Goal: Navigation & Orientation: Find specific page/section

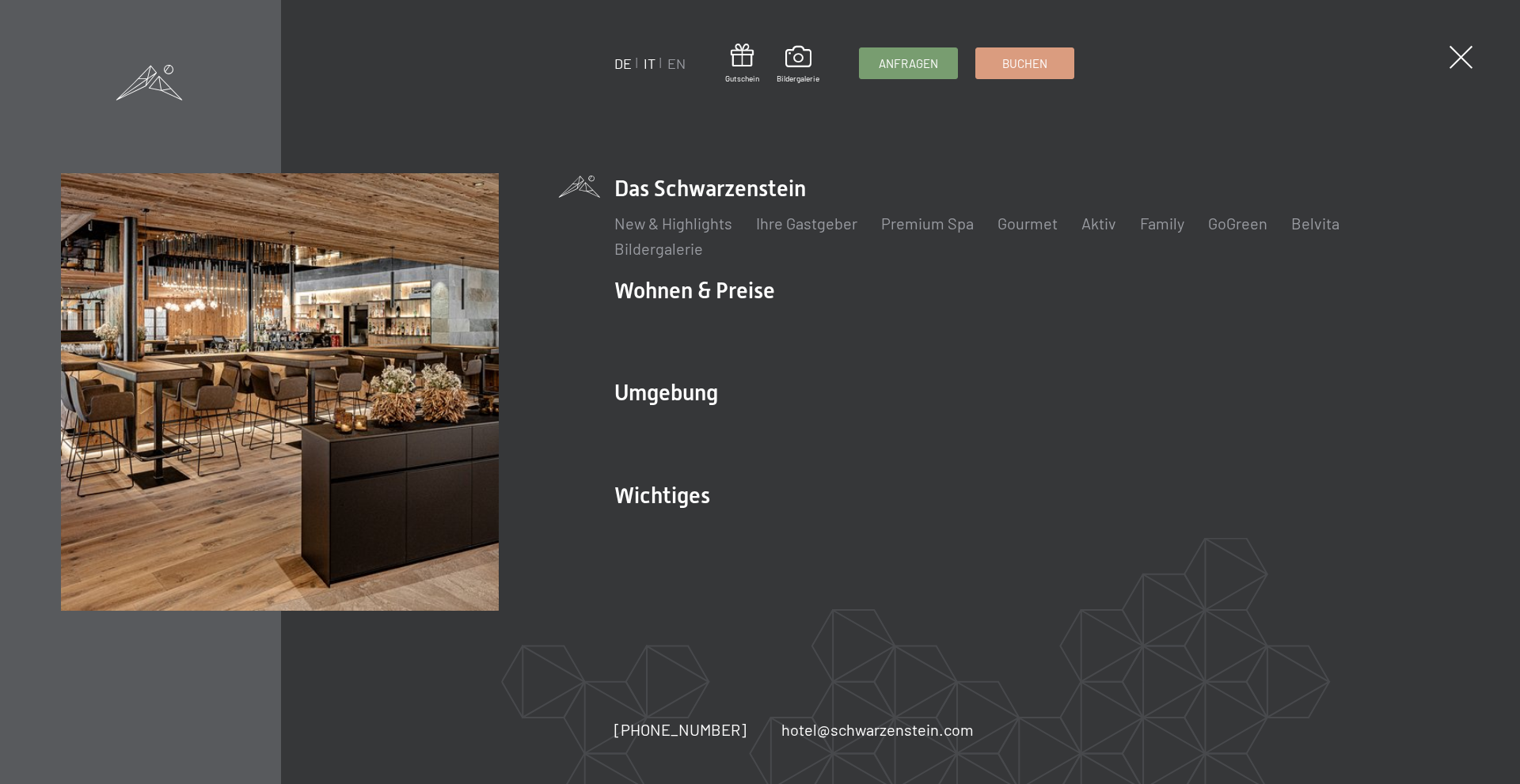
click at [652, 65] on link "IT" at bounding box center [649, 64] width 12 height 18
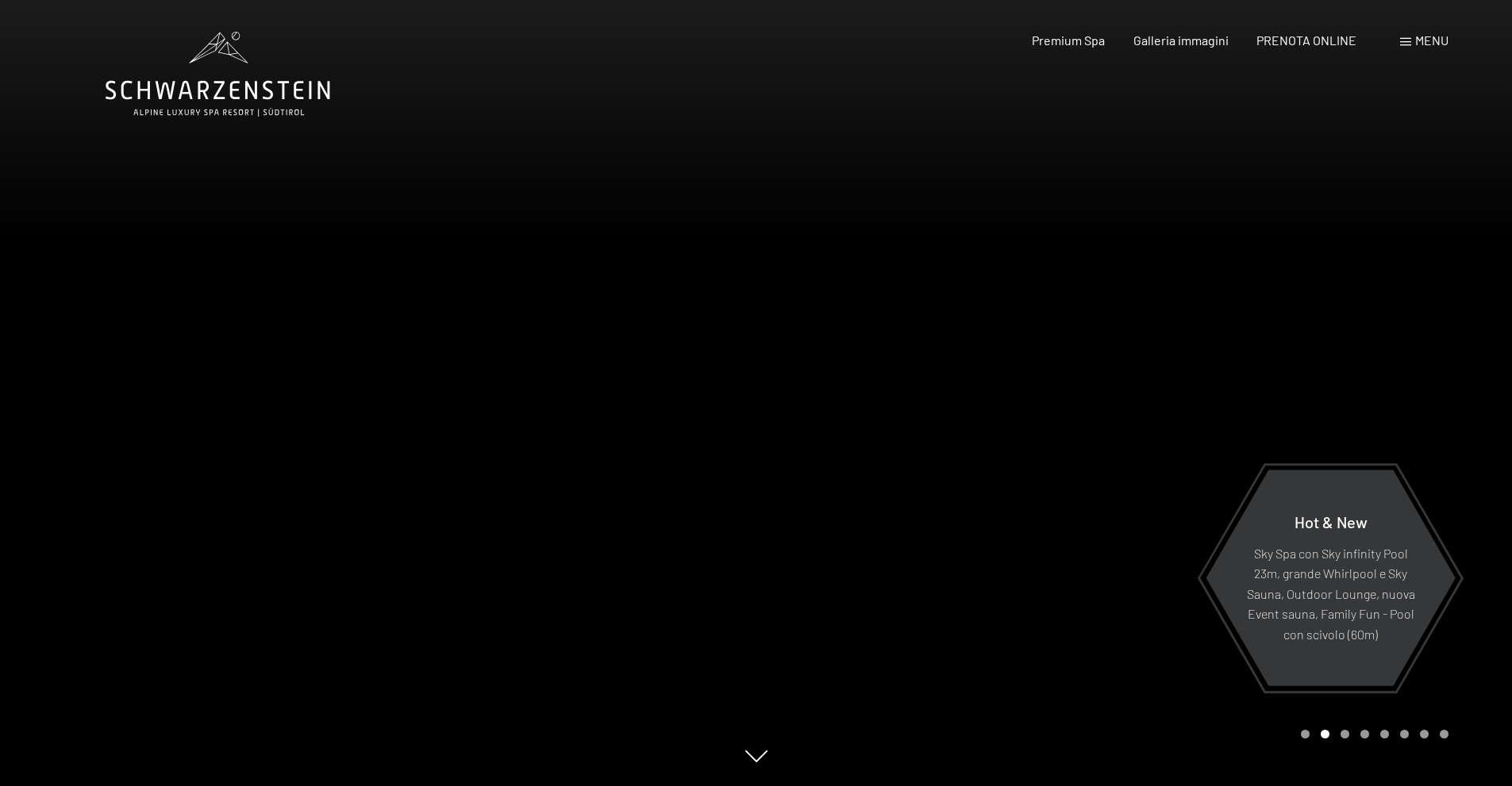
click at [1411, 45] on div "Menu" at bounding box center [1424, 41] width 49 height 18
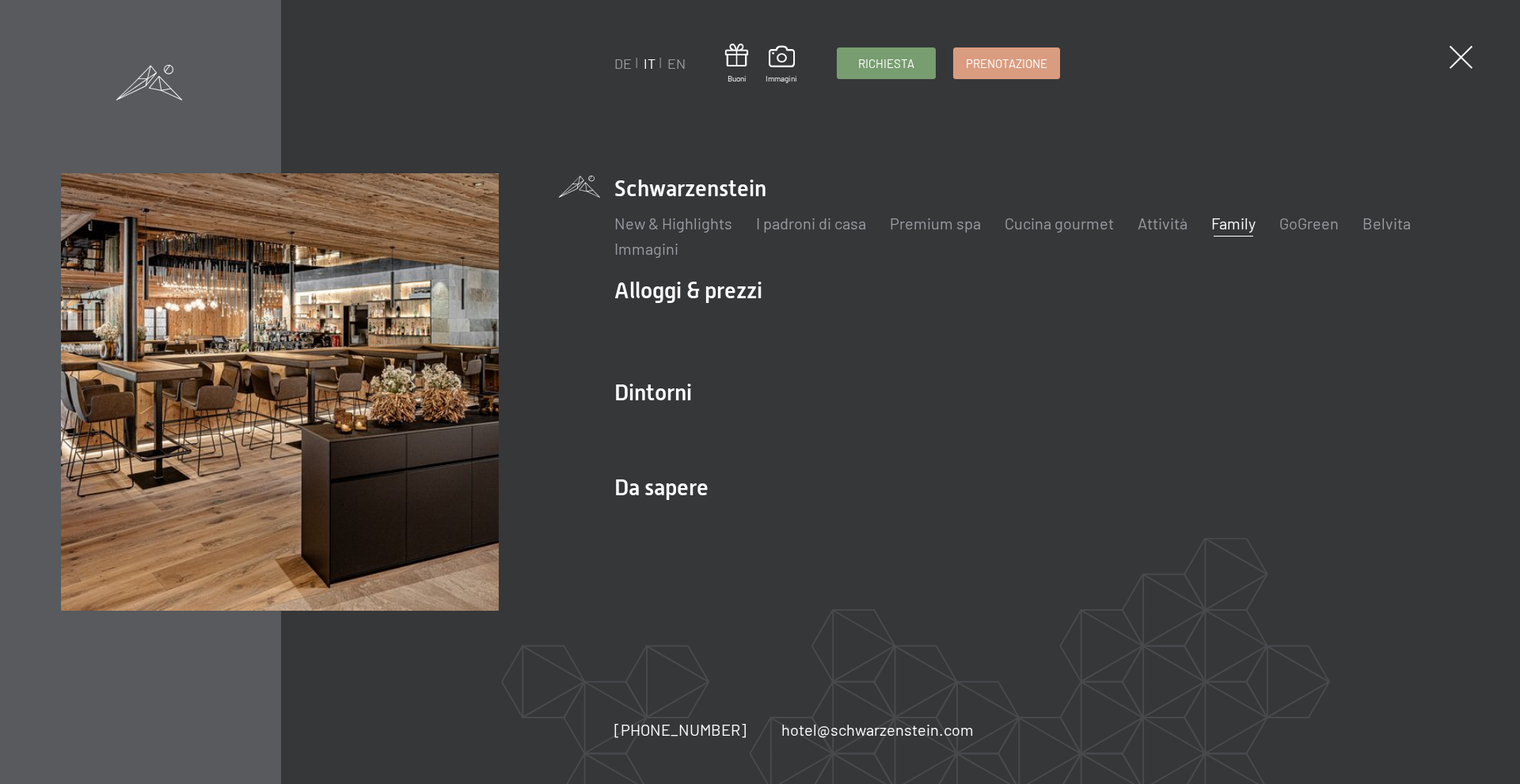
click at [1222, 227] on link "Family" at bounding box center [1233, 223] width 44 height 19
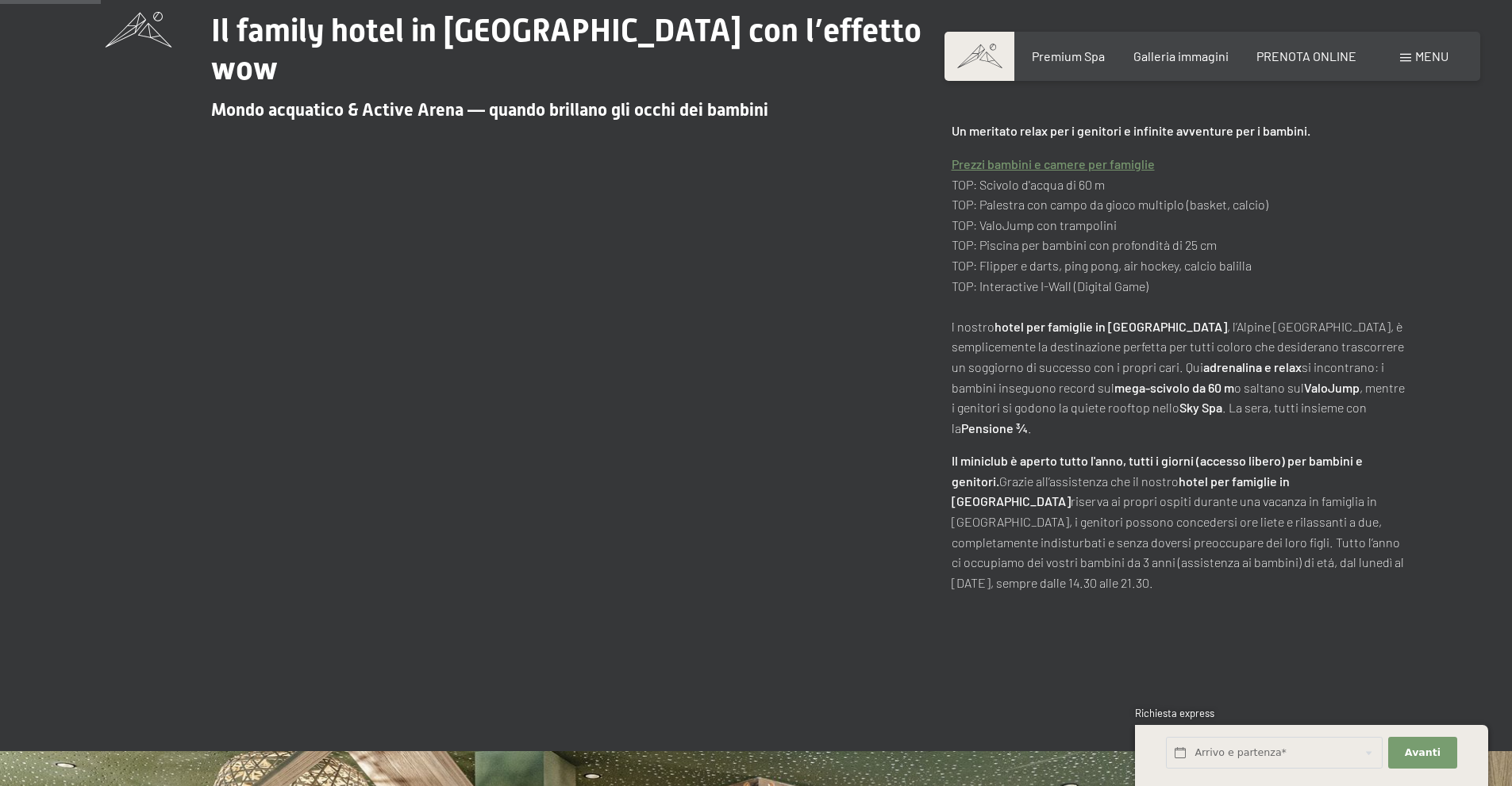
scroll to position [868, 0]
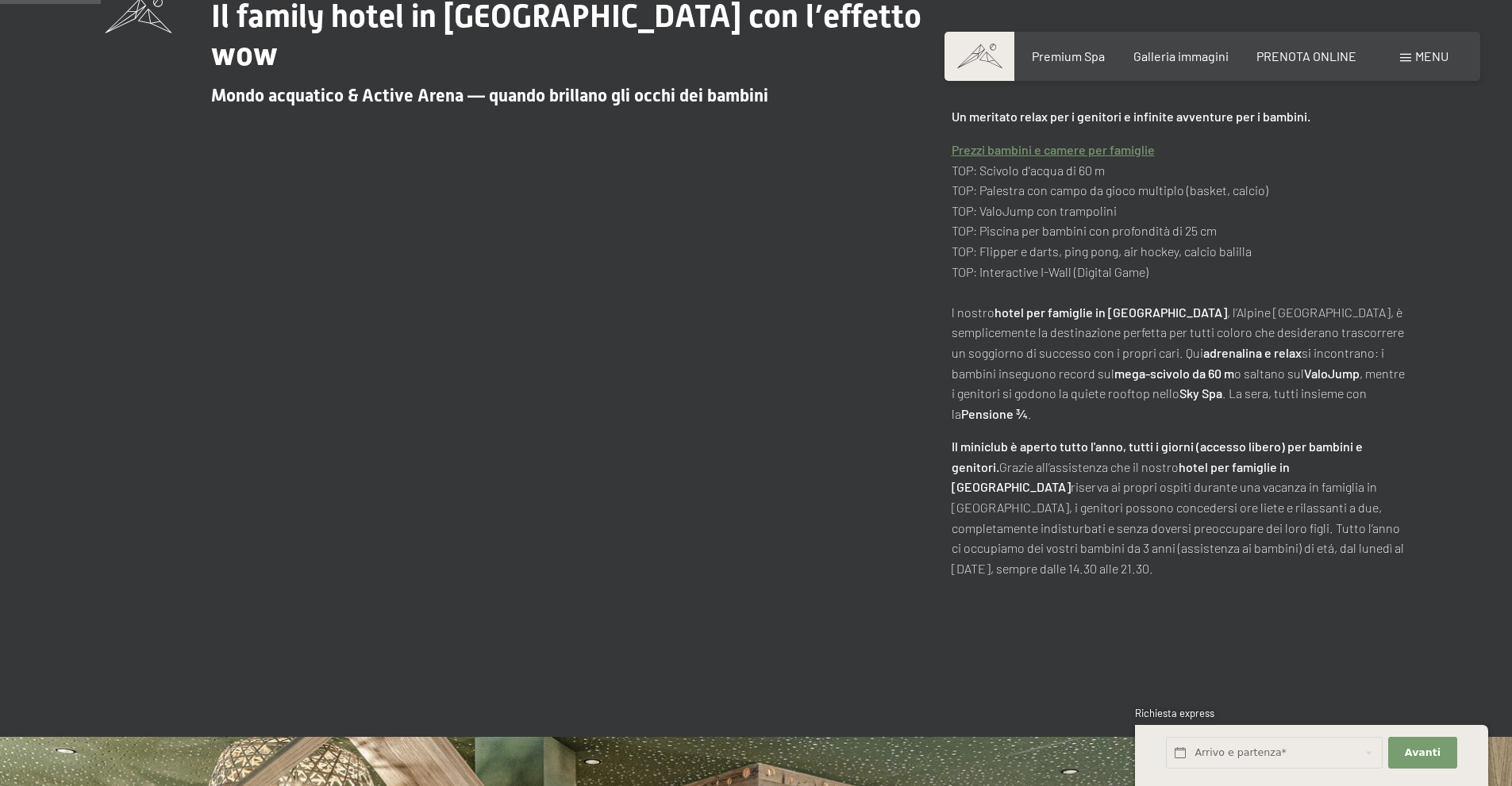
drag, startPoint x: 1522, startPoint y: 50, endPoint x: 1519, endPoint y: 98, distance: 48.1
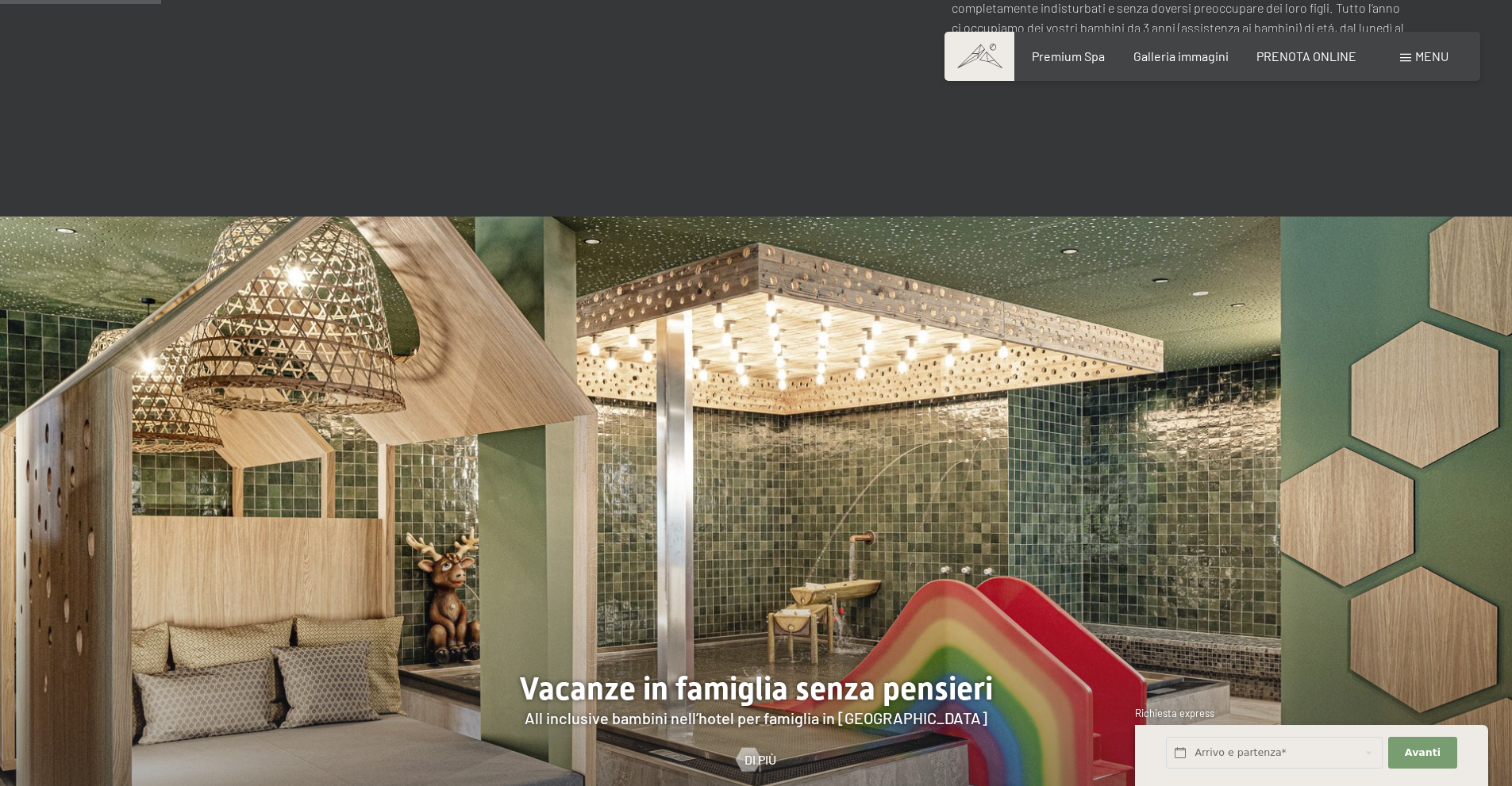
scroll to position [1433, 0]
